Goal: Register for event/course

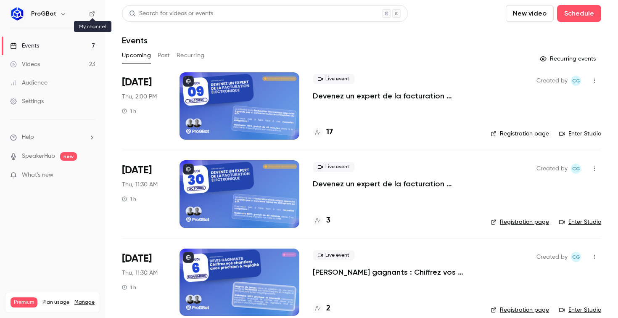
click at [89, 13] on icon at bounding box center [92, 14] width 6 height 6
click at [331, 96] on p "Devenez un expert de la facturation électronique 🚀" at bounding box center [395, 96] width 164 height 10
